Goal: Communication & Community: Answer question/provide support

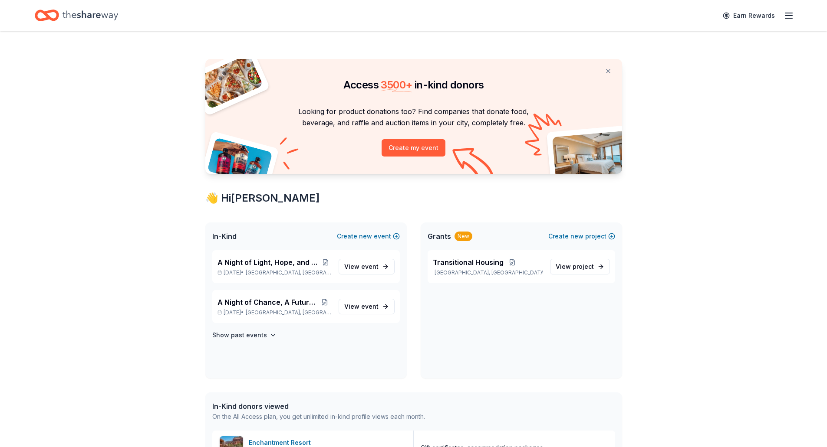
click at [54, 13] on icon "Home" at bounding box center [47, 15] width 24 height 20
click at [295, 262] on span "A Night of Light, Hope, and Legacy Gala 2026" at bounding box center [268, 262] width 103 height 10
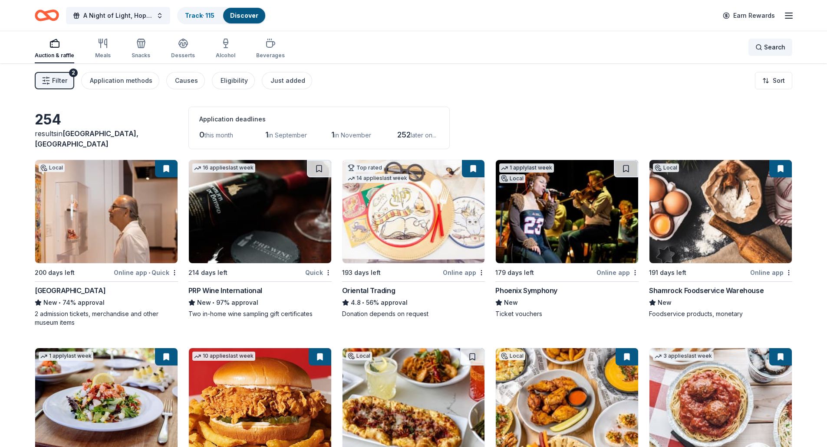
click at [761, 49] on div "Search" at bounding box center [770, 47] width 30 height 10
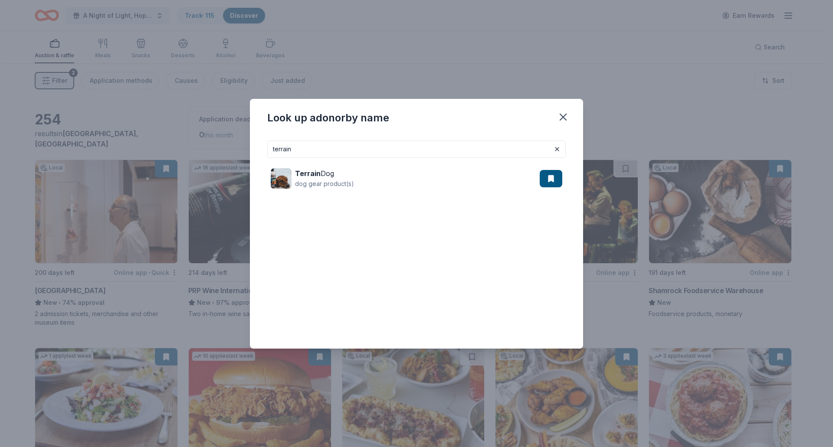
type input "terrain dog"
click at [304, 162] on div "Terrain Dog dog gear product(s)" at bounding box center [416, 179] width 298 height 42
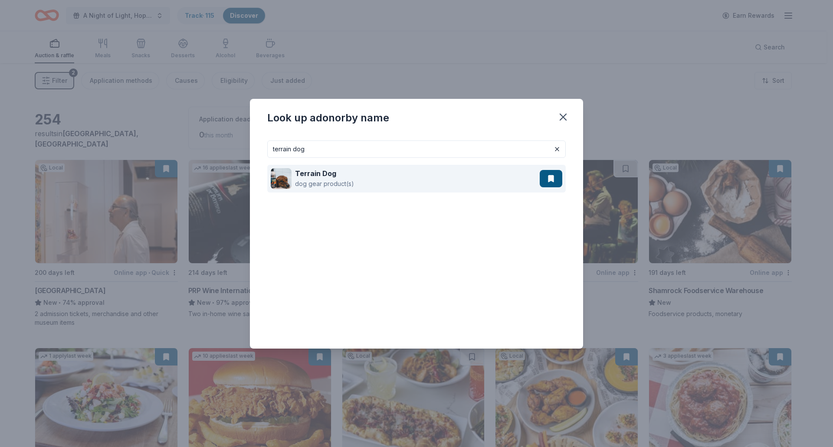
click at [306, 169] on strong "Terrain Dog" at bounding box center [315, 173] width 41 height 9
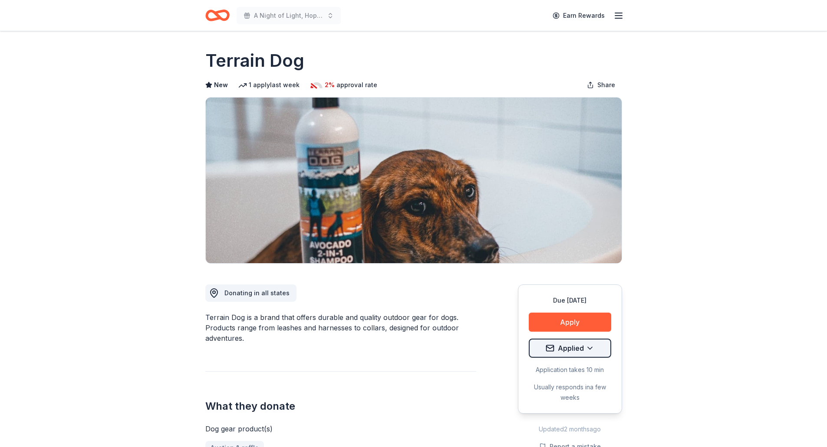
click at [569, 350] on html "A Night of Light, Hope, and Legacy Gala 2026 Earn Rewards Due in 137 days Share…" at bounding box center [413, 223] width 827 height 447
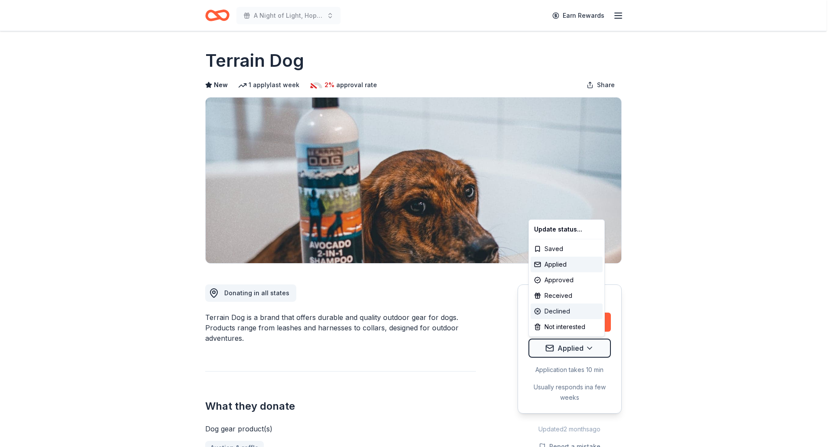
click at [561, 314] on div "Declined" at bounding box center [567, 312] width 72 height 16
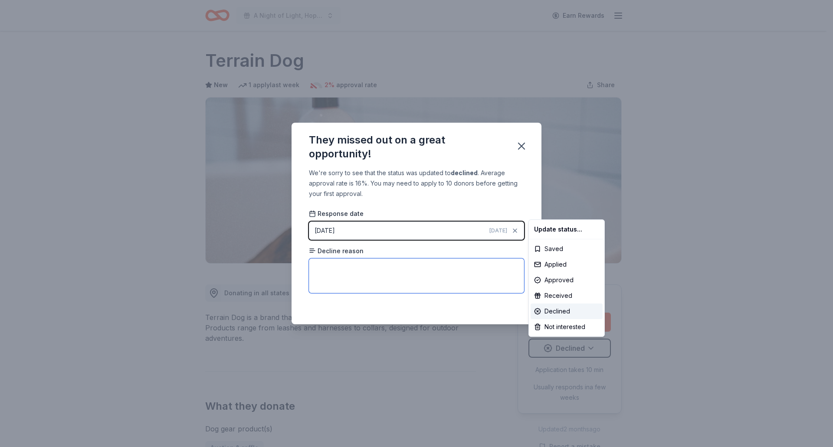
click at [363, 289] on html "A Night of Light, Hope, and Legacy Gala 2026 Earn Rewards Due in 137 days Share…" at bounding box center [416, 223] width 833 height 447
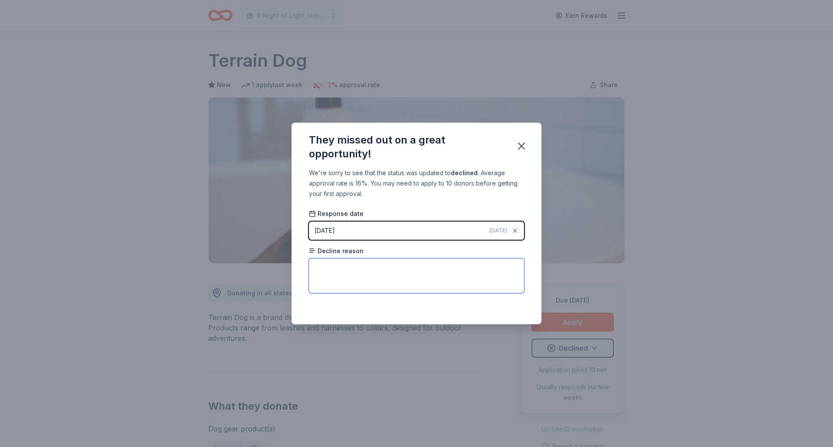
click at [366, 272] on textarea at bounding box center [416, 276] width 215 height 35
paste textarea "While we are honored by your invitation, we regret to inform you that our budge…"
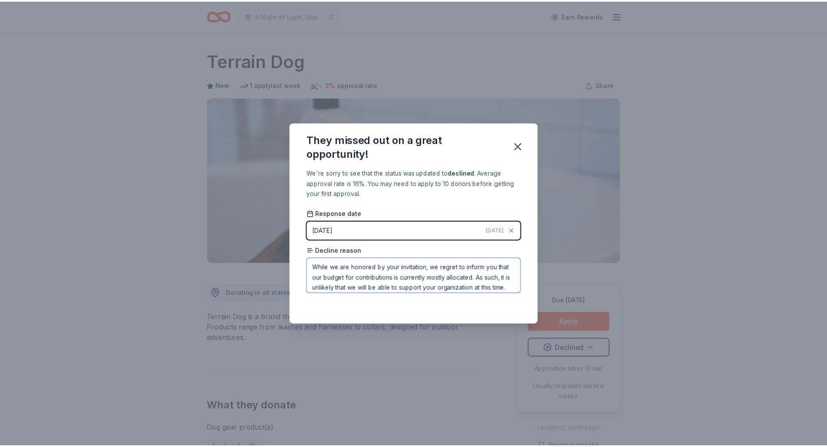
scroll to position [52, 0]
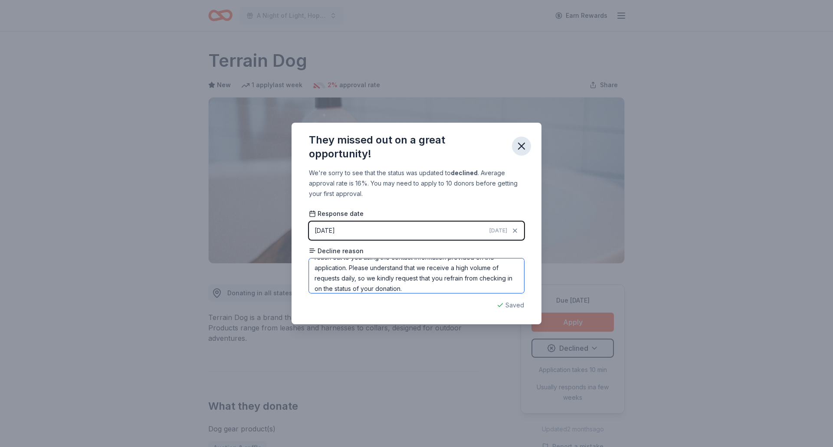
type textarea "While we are honored by your invitation, we regret to inform you that our budge…"
click at [522, 142] on icon "button" at bounding box center [521, 146] width 12 height 12
